Goal: Obtain resource: Download file/media

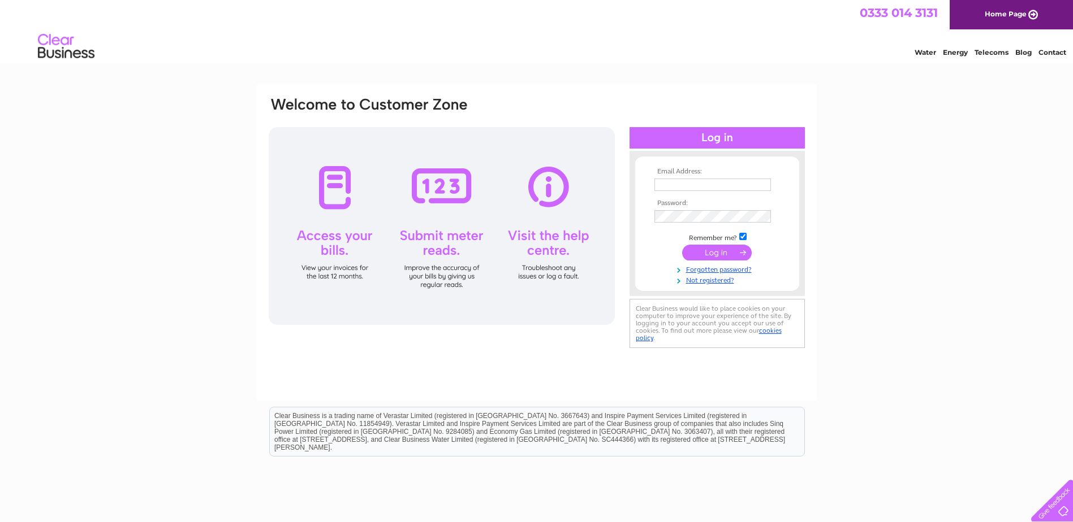
type input "[PERSON_NAME][EMAIL_ADDRESS][PERSON_NAME][DOMAIN_NAME]"
click at [712, 250] on input "submit" at bounding box center [717, 253] width 70 height 16
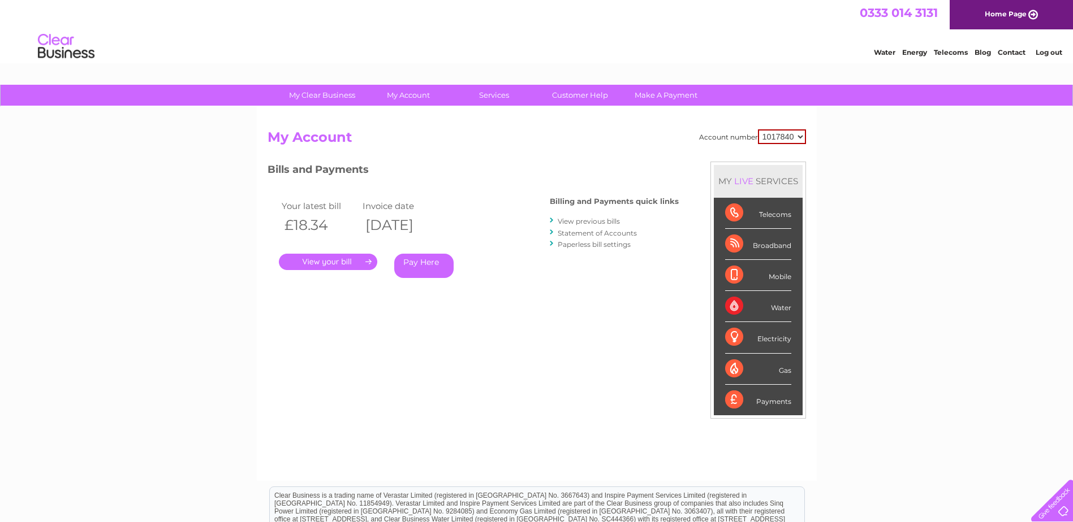
click at [591, 219] on link "View previous bills" at bounding box center [589, 221] width 62 height 8
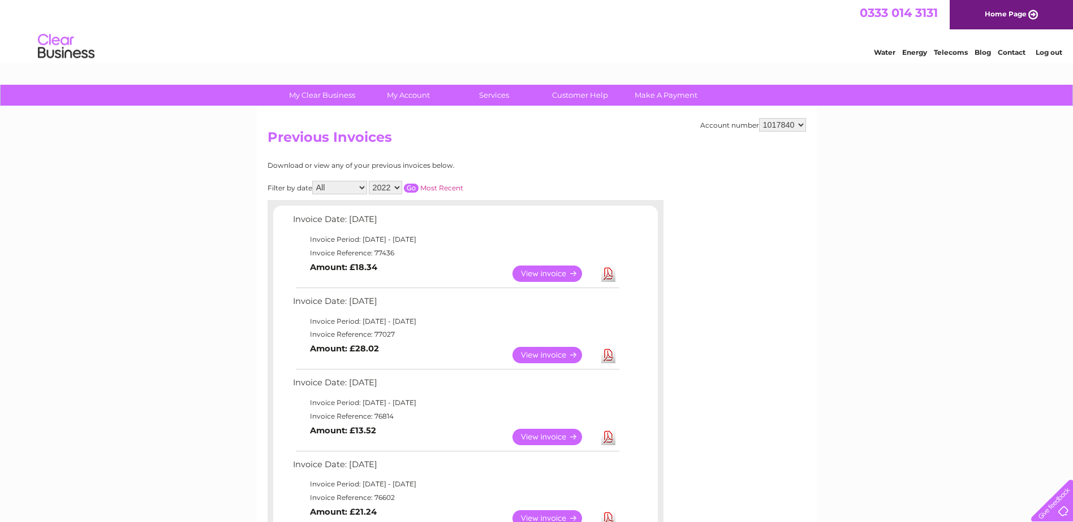
click at [394, 185] on select "2022 2021 2020 2019" at bounding box center [385, 188] width 33 height 14
click at [550, 163] on div "Download or view any of your previous invoices below." at bounding box center [415, 166] width 297 height 8
click at [798, 128] on select "1017840 1018692 1054771 1066257" at bounding box center [782, 125] width 47 height 14
click at [759, 118] on select "1017840 1018692 1054771 1066257" at bounding box center [782, 125] width 47 height 14
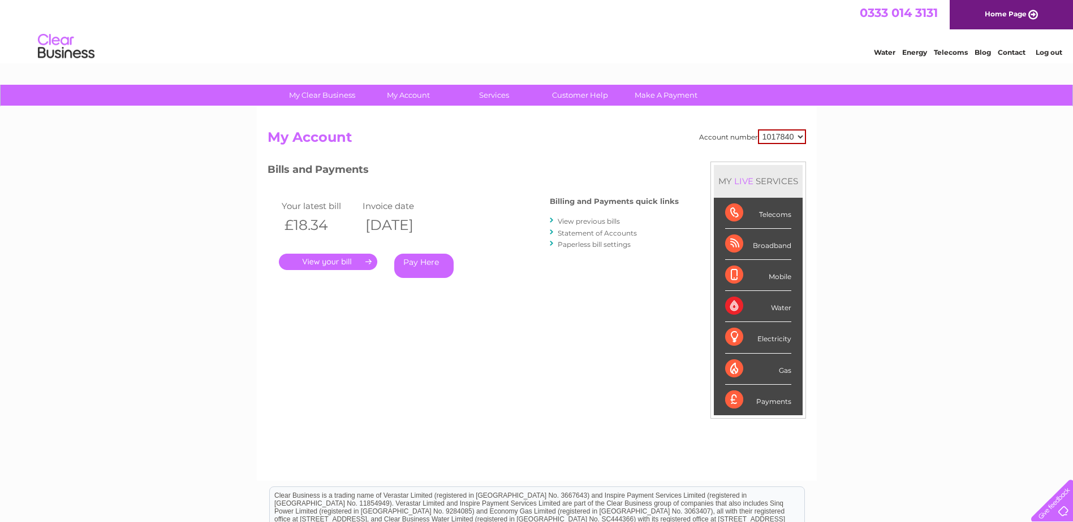
click at [638, 155] on div "Account number 1017840 1018692 1054771 1066257 My Account MY LIVE SERVICES Tele…" at bounding box center [536, 299] width 538 height 340
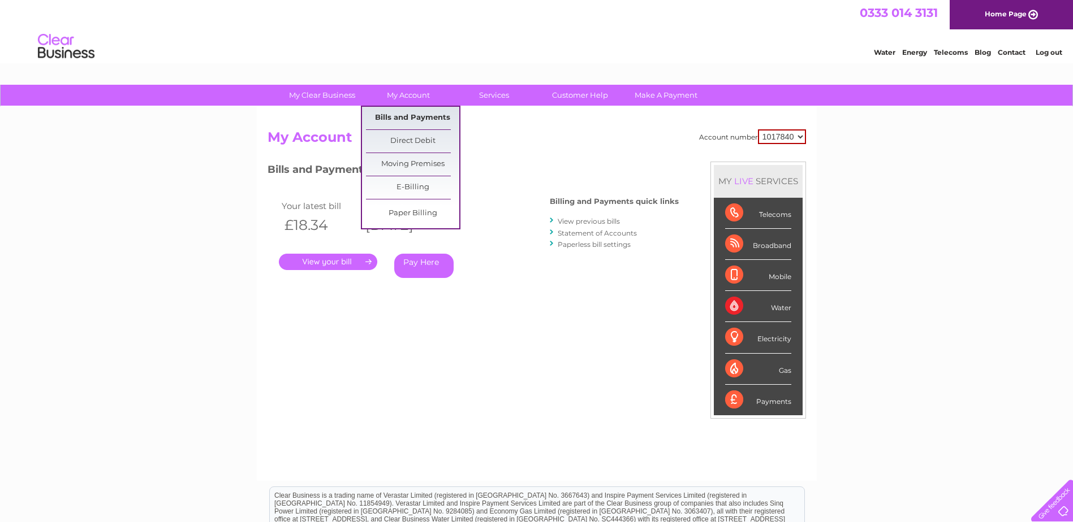
click at [413, 114] on link "Bills and Payments" at bounding box center [412, 118] width 93 height 23
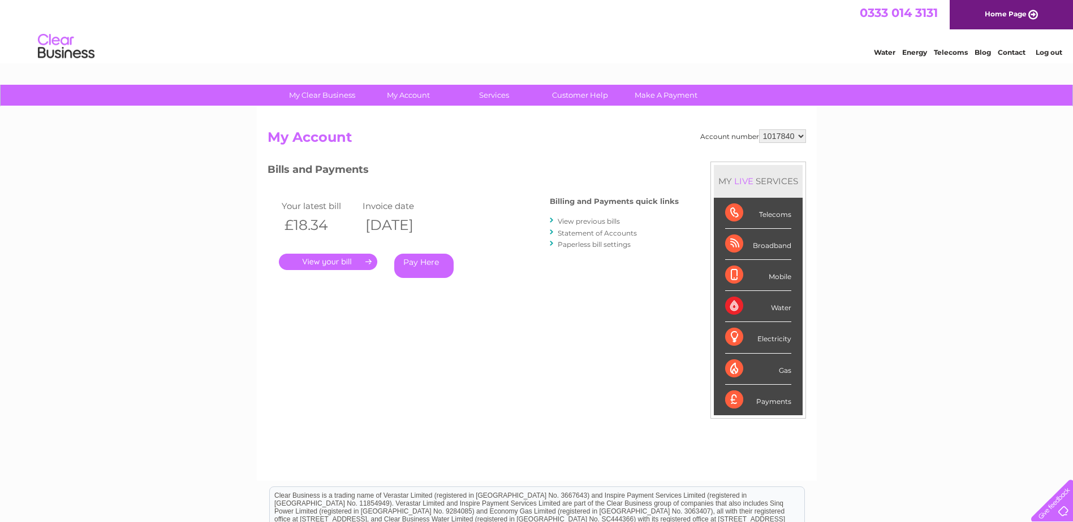
click at [796, 136] on select "1017840 1018692 1054771 1066257" at bounding box center [782, 136] width 47 height 14
select select "1018692"
click at [759, 129] on select "1017840 1018692 1054771 1066257" at bounding box center [782, 136] width 47 height 14
drag, startPoint x: 0, startPoint y: 0, endPoint x: 796, endPoint y: 132, distance: 806.5
click at [796, 132] on select "1017840 1018692 1054771 1066257" at bounding box center [782, 136] width 47 height 14
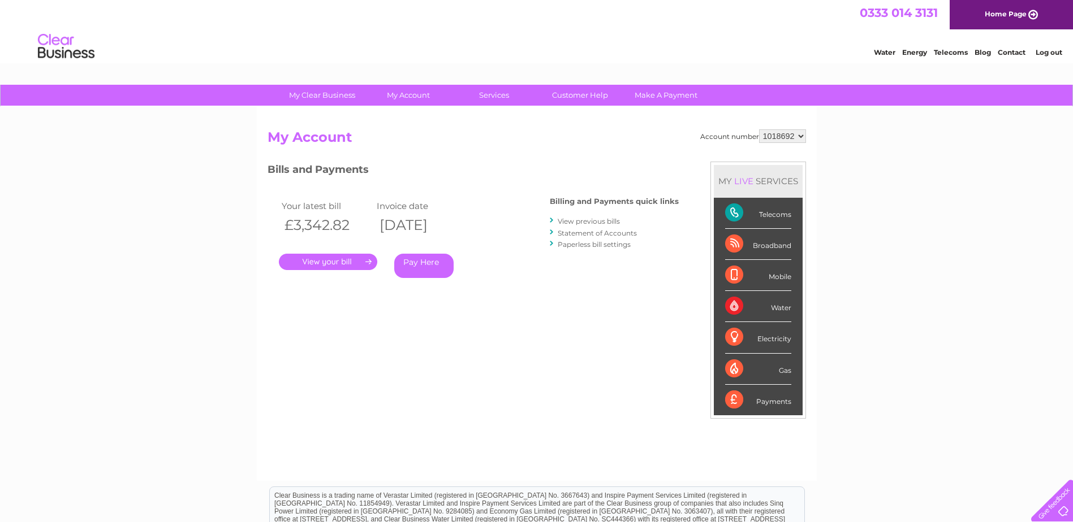
select select "1054771"
click at [759, 129] on select "1017840 1018692 1054771 1066257" at bounding box center [782, 136] width 47 height 14
click at [784, 136] on select "1017840 1018692 1054771 1066257" at bounding box center [782, 136] width 47 height 14
select select "1066257"
click at [759, 129] on select "1017840 1018692 1054771 1066257" at bounding box center [782, 136] width 47 height 14
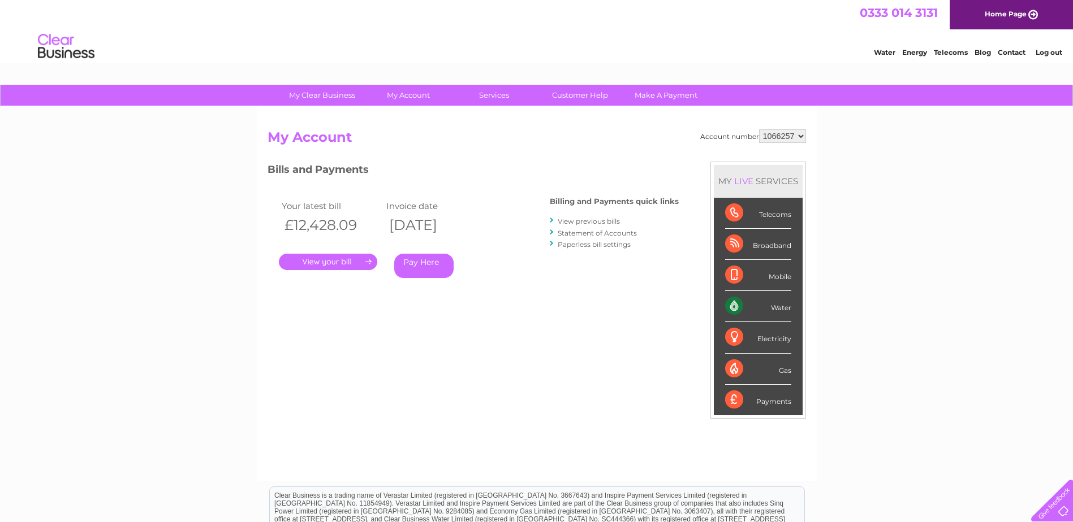
drag, startPoint x: 0, startPoint y: 0, endPoint x: 796, endPoint y: 135, distance: 807.0
click at [796, 135] on select "1017840 1018692 1054771 1066257" at bounding box center [782, 136] width 47 height 14
select select "1017840"
click at [759, 129] on select "1017840 1018692 1054771 1066257" at bounding box center [782, 136] width 47 height 14
drag, startPoint x: 0, startPoint y: 0, endPoint x: 790, endPoint y: 137, distance: 801.8
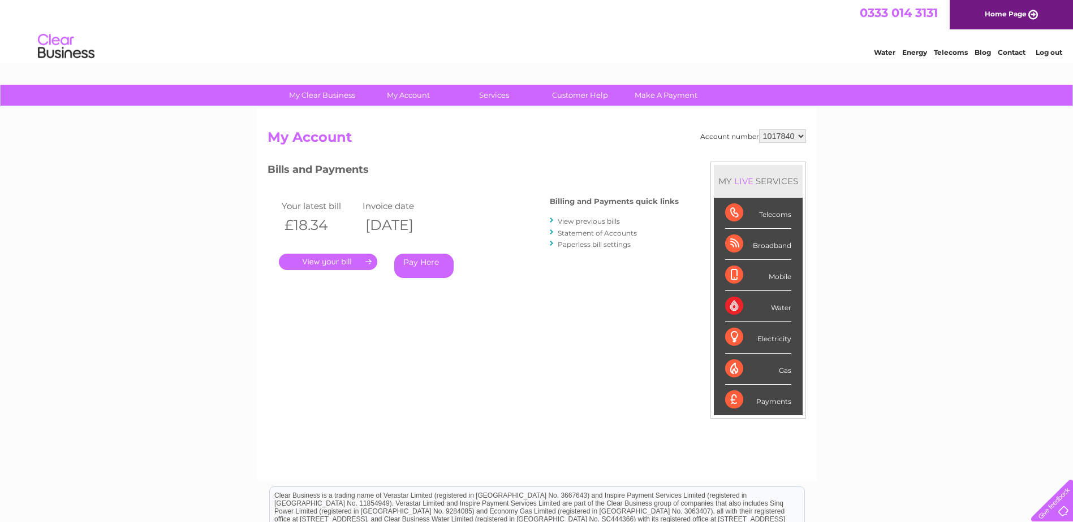
click at [790, 137] on select "1017840 1018692 1054771 1066257" at bounding box center [782, 136] width 47 height 14
select select "1066257"
click at [759, 129] on select "1017840 1018692 1054771 1066257" at bounding box center [782, 136] width 47 height 14
click at [594, 221] on link "View previous bills" at bounding box center [589, 221] width 62 height 8
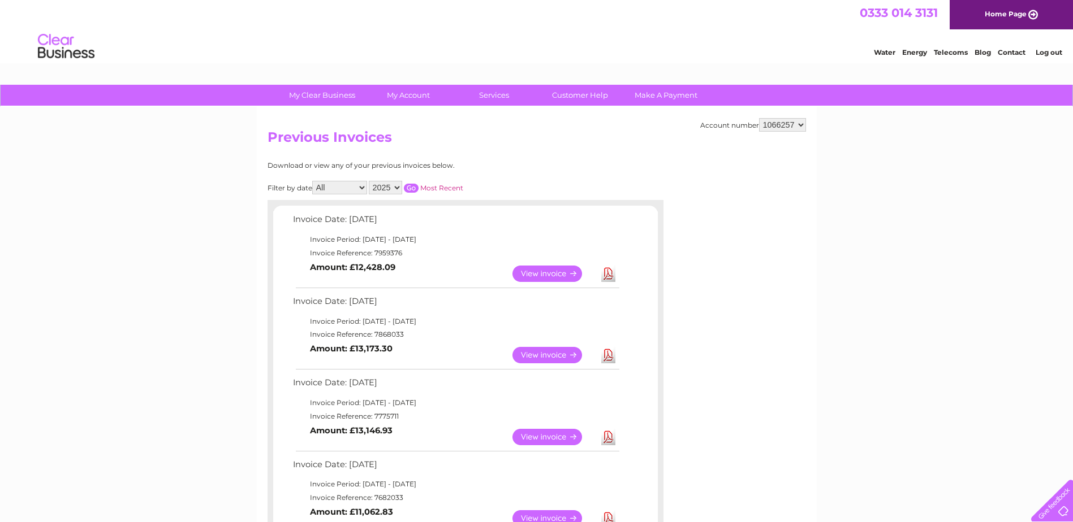
click at [603, 274] on link "Download" at bounding box center [608, 274] width 14 height 16
click at [799, 125] on select "1017840 1018692 1054771 1066257" at bounding box center [782, 125] width 47 height 14
select select "1054771"
click at [759, 118] on select "1017840 1018692 1054771 1066257" at bounding box center [782, 125] width 47 height 14
click at [612, 269] on link "Download" at bounding box center [608, 274] width 14 height 16
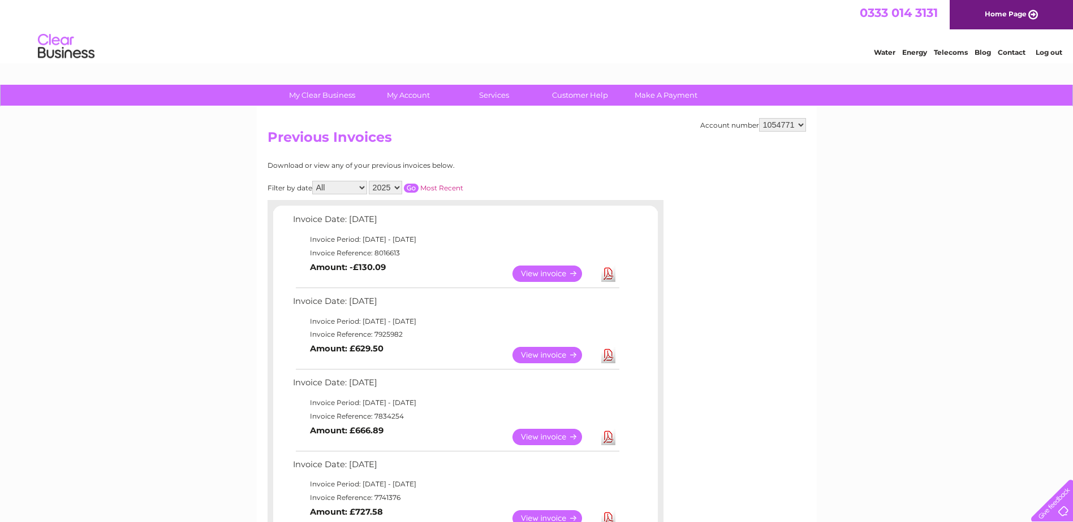
drag, startPoint x: 796, startPoint y: 126, endPoint x: 795, endPoint y: 132, distance: 6.3
click at [796, 126] on select "1017840 1018692 1054771 1066257" at bounding box center [782, 125] width 47 height 14
select select "1018692"
click at [759, 118] on select "1017840 1018692 1054771 1066257" at bounding box center [782, 125] width 47 height 14
click at [607, 270] on link "Download" at bounding box center [608, 274] width 14 height 16
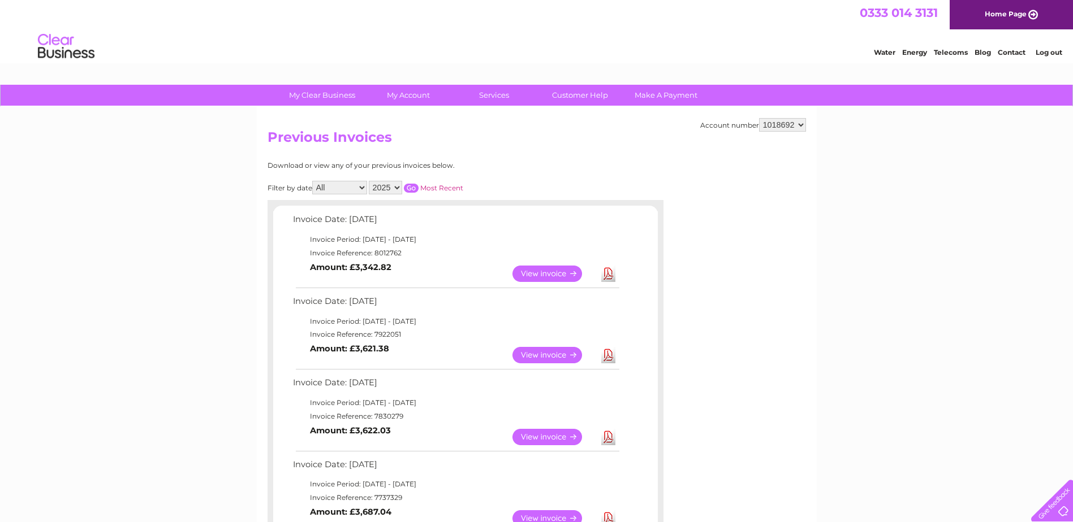
click at [789, 128] on select "1017840 1018692 1054771 1066257" at bounding box center [782, 125] width 47 height 14
select select "1017840"
click at [759, 118] on select "1017840 1018692 1054771 1066257" at bounding box center [782, 125] width 47 height 14
click at [610, 275] on link "Download" at bounding box center [608, 274] width 14 height 16
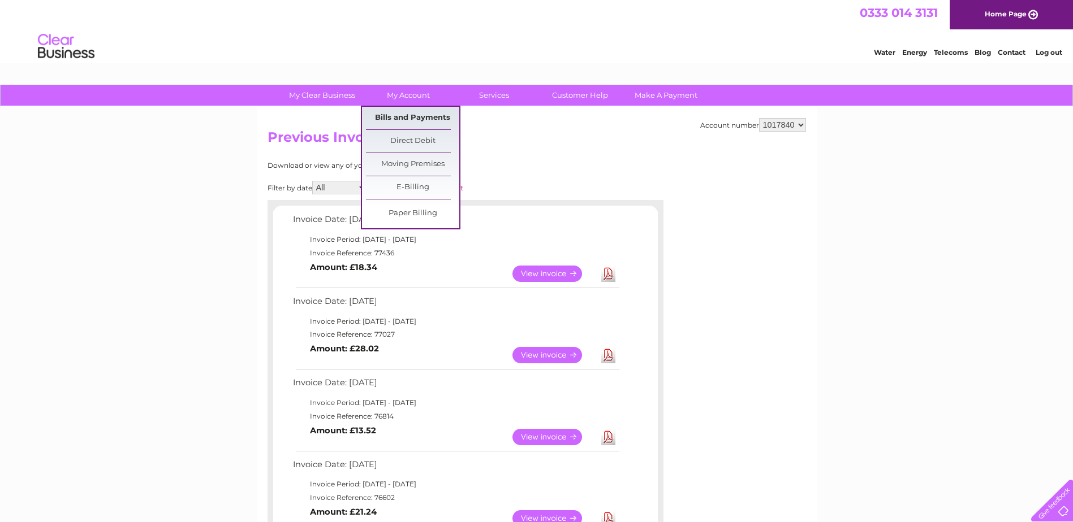
click at [410, 110] on link "Bills and Payments" at bounding box center [412, 118] width 93 height 23
click at [416, 116] on link "Bills and Payments" at bounding box center [412, 118] width 93 height 23
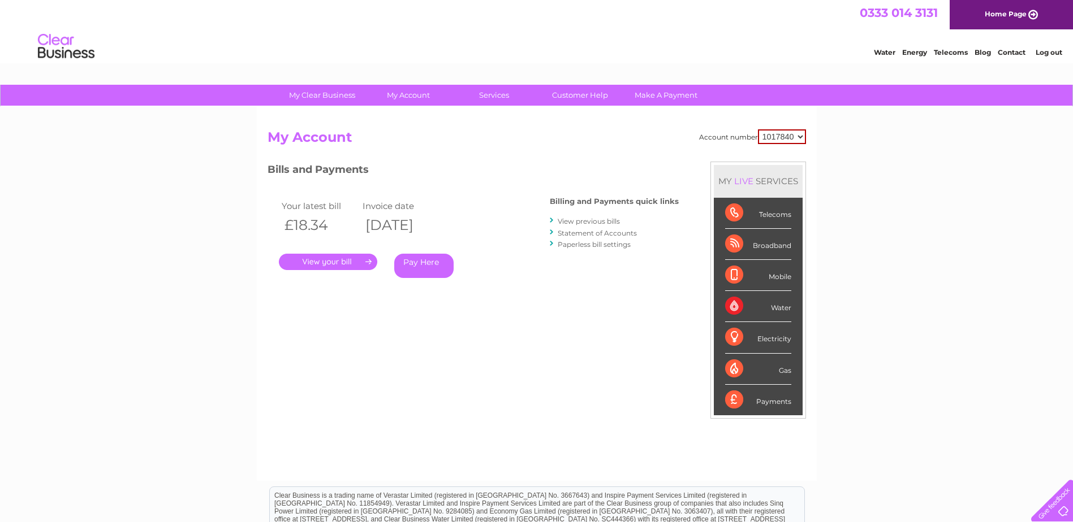
click at [736, 307] on div "Water" at bounding box center [758, 306] width 66 height 31
click at [595, 222] on link "View previous bills" at bounding box center [589, 221] width 62 height 8
click at [598, 233] on link "Statement of Accounts" at bounding box center [597, 233] width 79 height 8
click at [589, 245] on link "Paperless bill settings" at bounding box center [594, 244] width 73 height 8
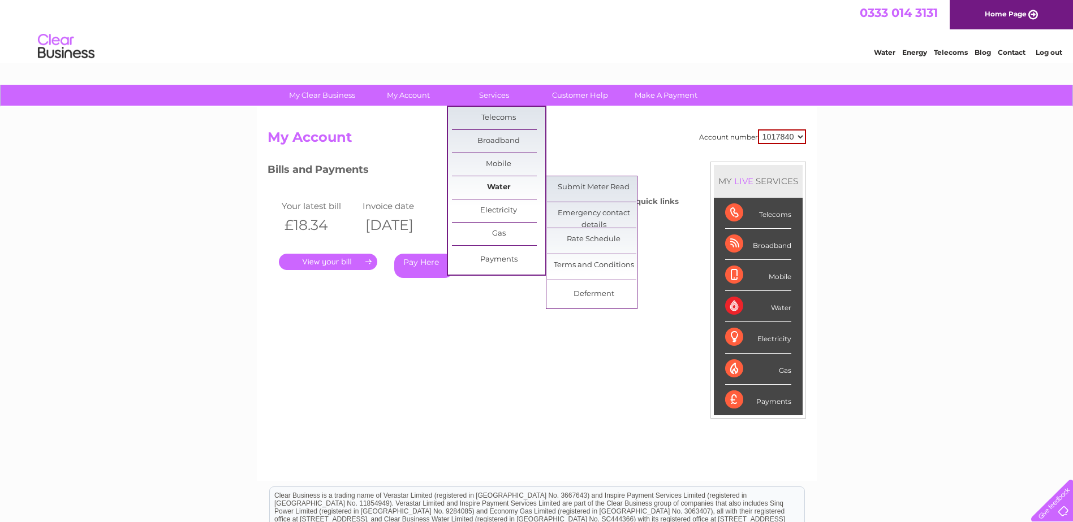
click at [499, 185] on link "Water" at bounding box center [498, 187] width 93 height 23
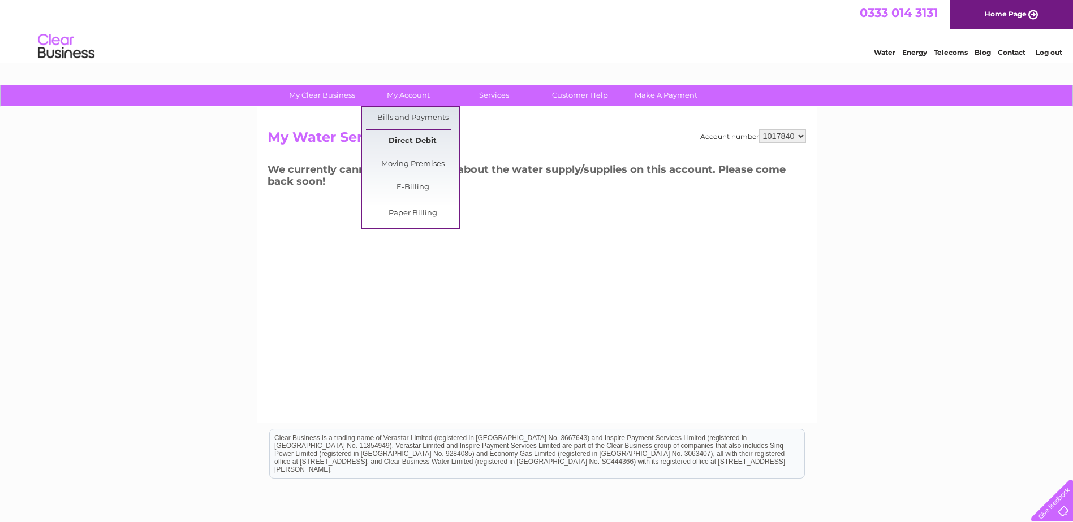
click at [405, 139] on link "Direct Debit" at bounding box center [412, 141] width 93 height 23
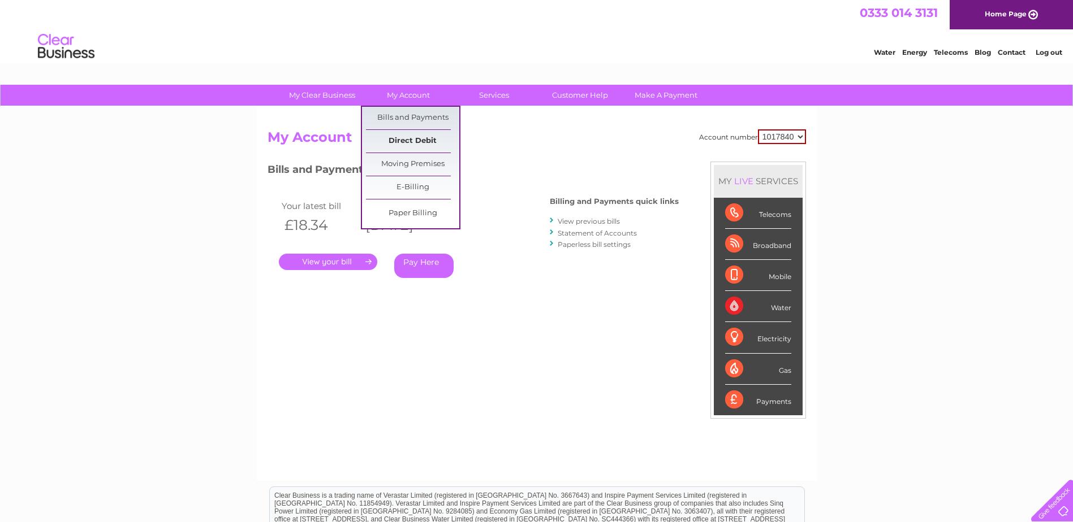
click at [416, 144] on link "Direct Debit" at bounding box center [412, 141] width 93 height 23
click at [416, 187] on link "E-Billing" at bounding box center [412, 187] width 93 height 23
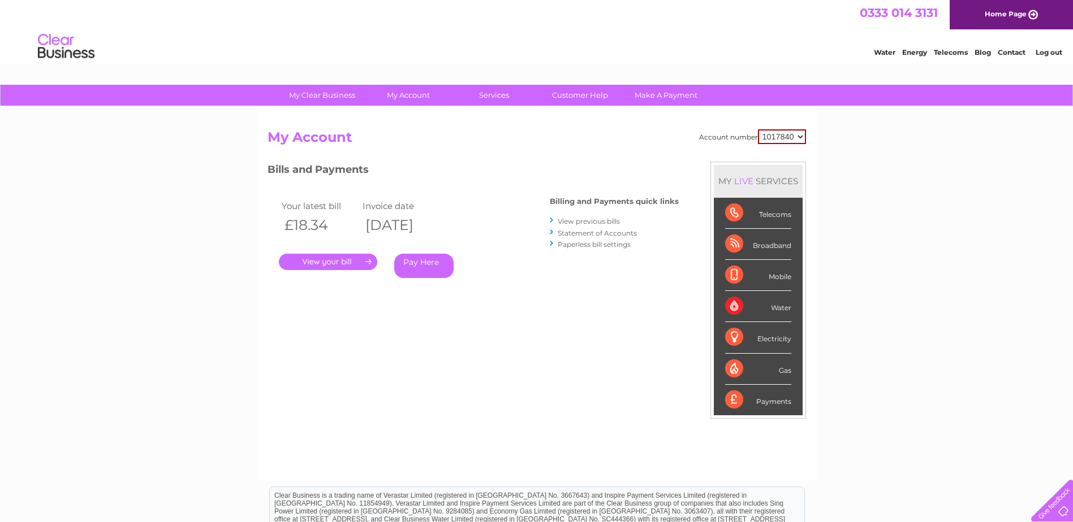
click at [683, 331] on div "Account number 1017840 1018692 1054771 1066257 My Account MY LIVE SERVICES Tele…" at bounding box center [536, 299] width 538 height 340
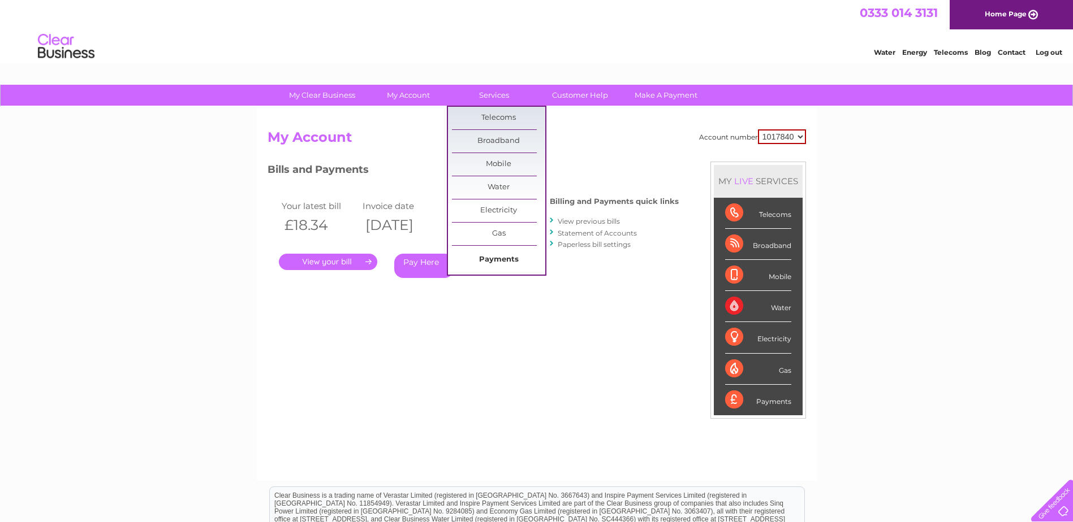
click at [501, 256] on link "Payments" at bounding box center [498, 260] width 93 height 23
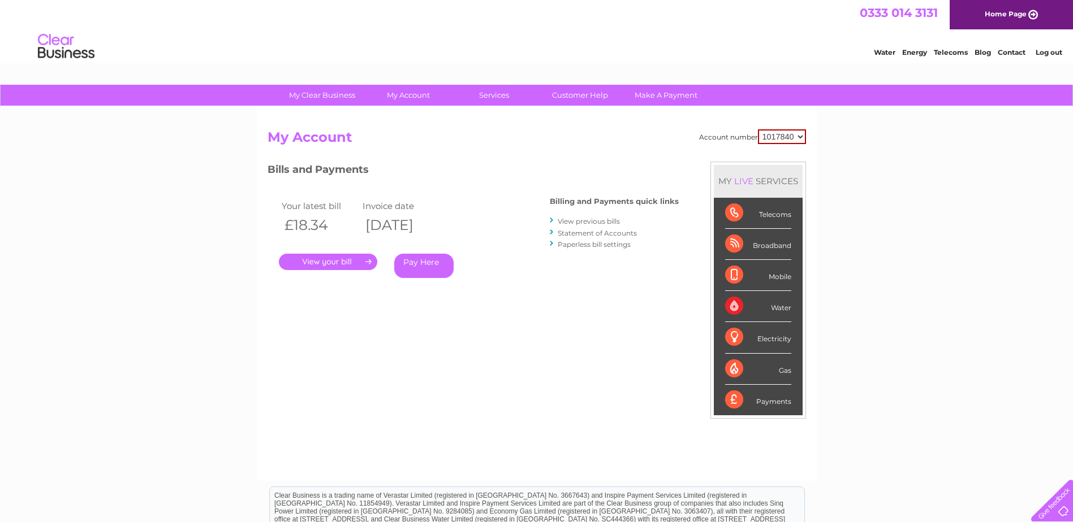
click at [796, 136] on select "1017840 1018692 1054771 1066257" at bounding box center [782, 136] width 48 height 15
select select "1066257"
click at [758, 129] on select "1017840 1018692 1054771 1066257" at bounding box center [782, 136] width 48 height 15
click at [596, 220] on link "View previous bills" at bounding box center [589, 221] width 62 height 8
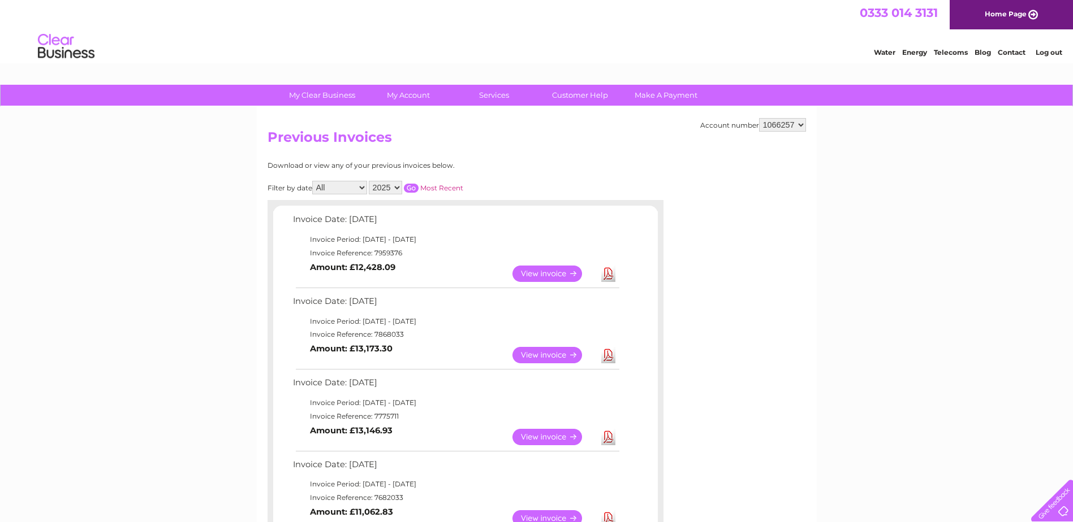
click at [607, 274] on link "Download" at bounding box center [608, 274] width 14 height 16
click at [608, 356] on link "Download" at bounding box center [608, 355] width 14 height 16
